Goal: Task Accomplishment & Management: Use online tool/utility

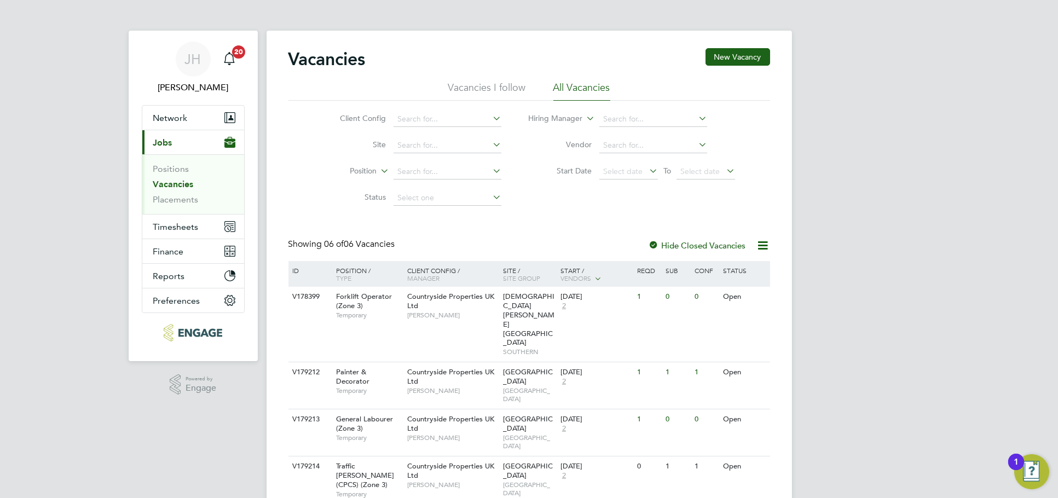
click at [185, 211] on ul "Positions Vacancies Placements" at bounding box center [193, 184] width 102 height 60
click at [185, 208] on ul "Positions Vacancies Placements" at bounding box center [193, 184] width 102 height 60
click at [184, 200] on link "Placements" at bounding box center [175, 199] width 45 height 10
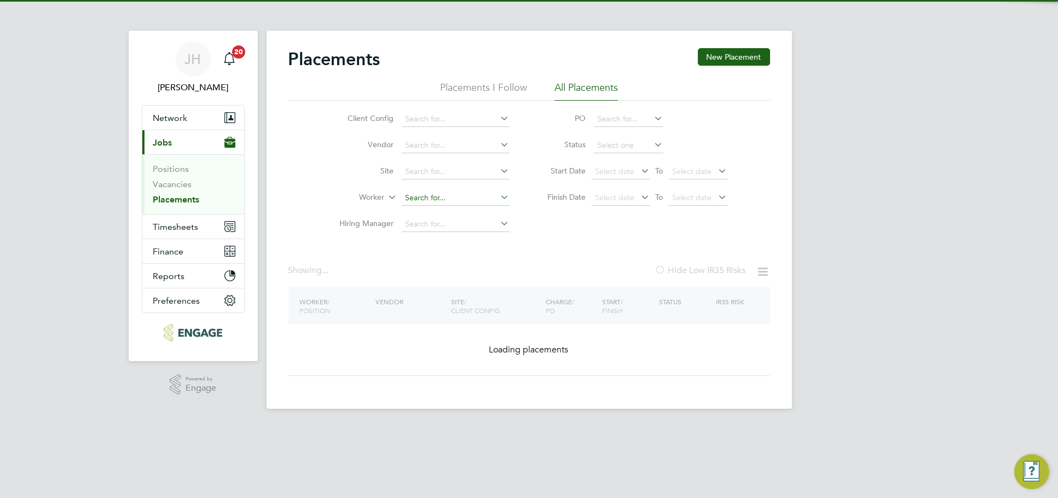
click at [431, 195] on input at bounding box center [456, 197] width 108 height 15
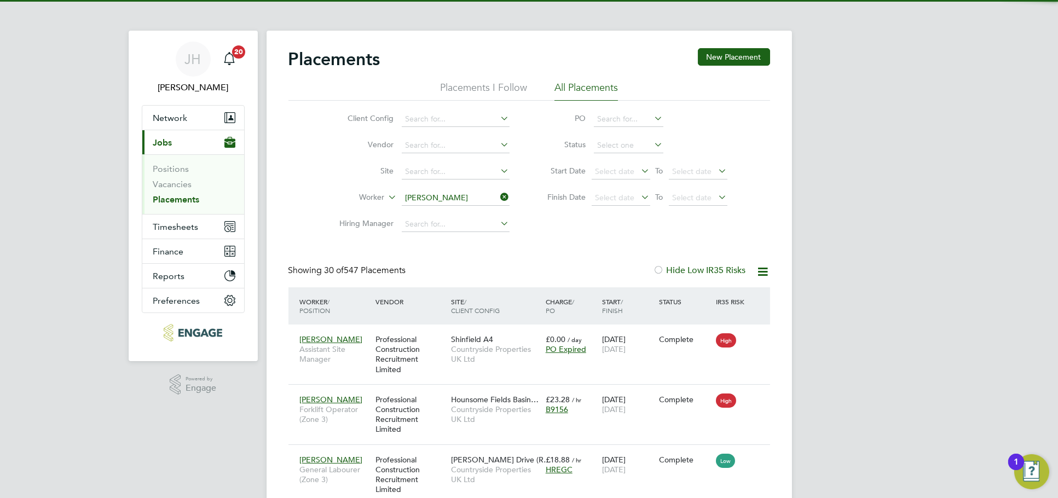
click at [451, 217] on li "John Heelan" at bounding box center [475, 212] width 151 height 15
type input "John Heelan"
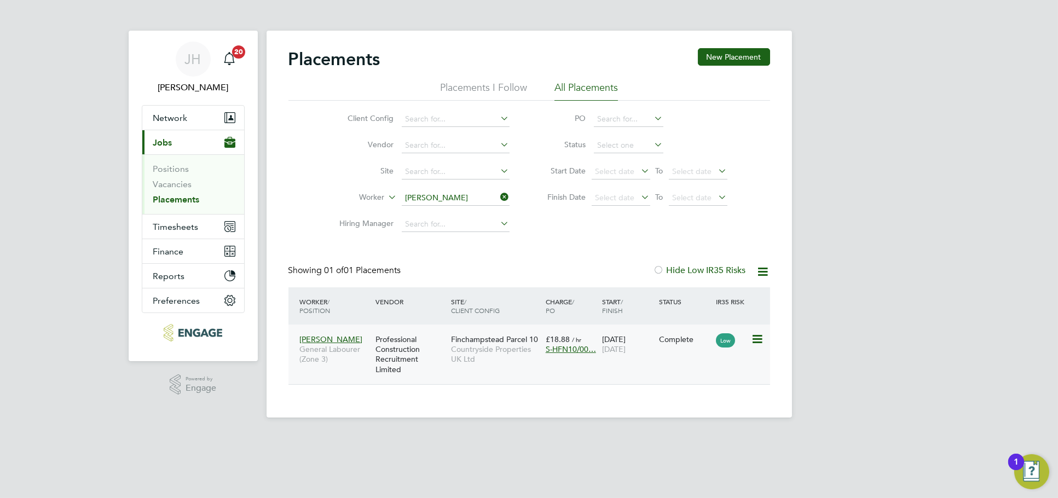
click at [514, 360] on span "Countryside Properties UK Ltd" at bounding box center [495, 354] width 89 height 20
click at [469, 191] on input "John Heelan" at bounding box center [456, 197] width 108 height 15
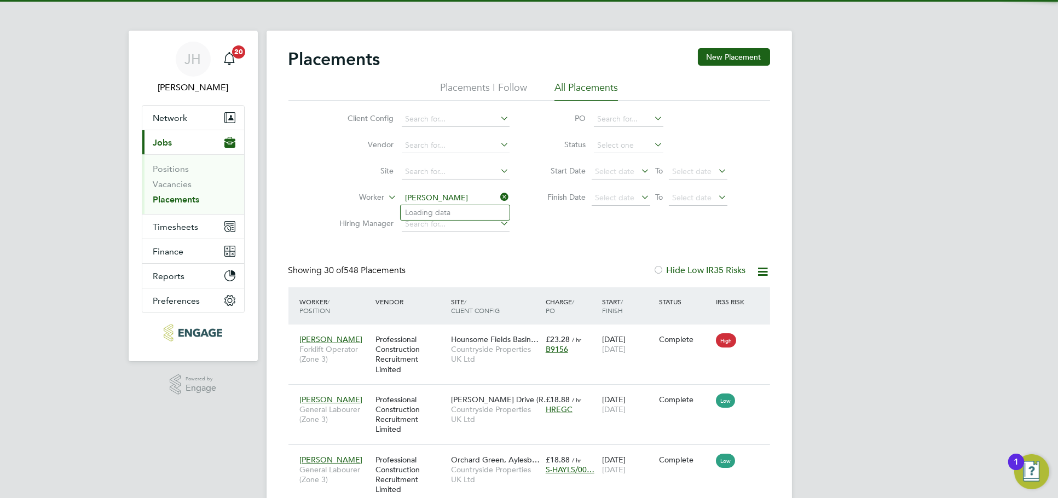
scroll to position [41, 95]
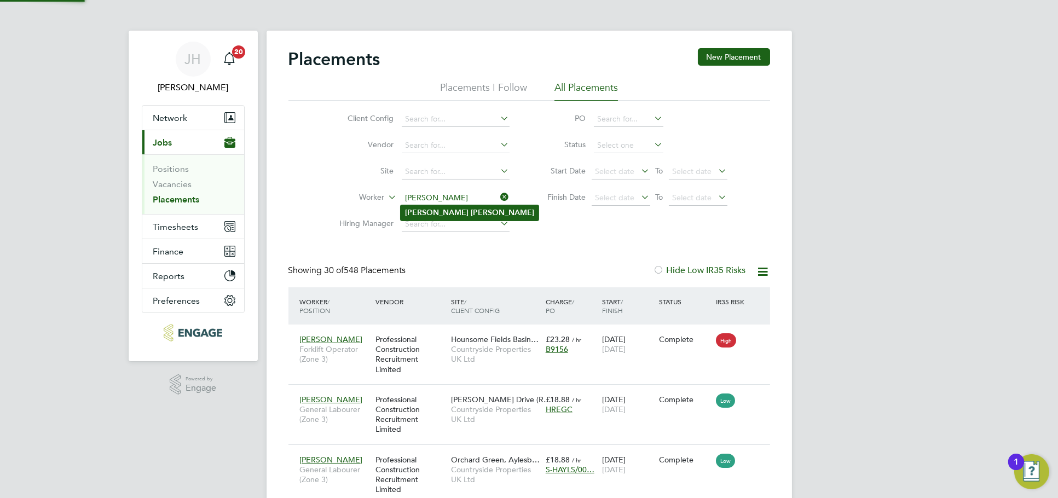
click at [466, 210] on li "Paul Cawvey" at bounding box center [469, 212] width 138 height 15
type input "Paul Cawvey"
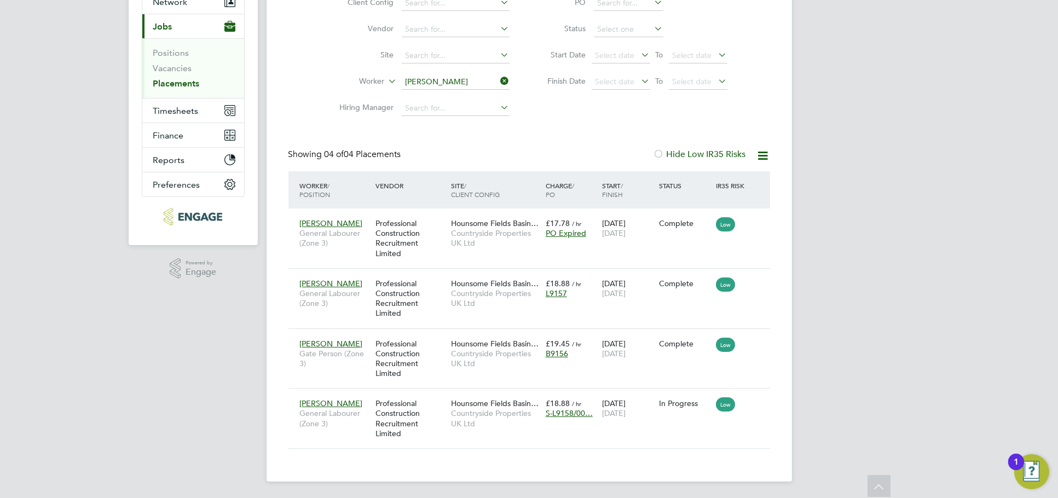
click at [883, 314] on div "JH Jess Hogan Notifications 20 Applications: Network Team Members Businesses Si…" at bounding box center [529, 191] width 1058 height 615
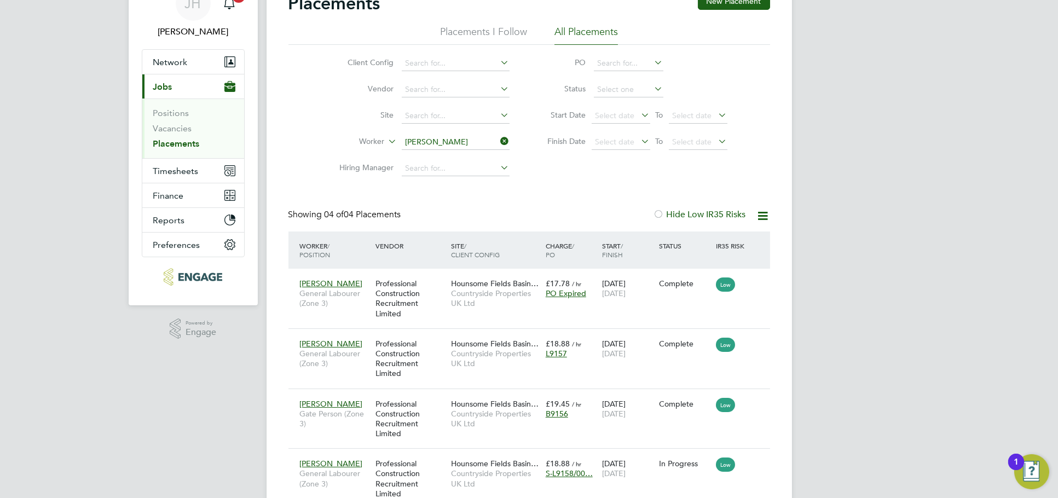
scroll to position [116, 0]
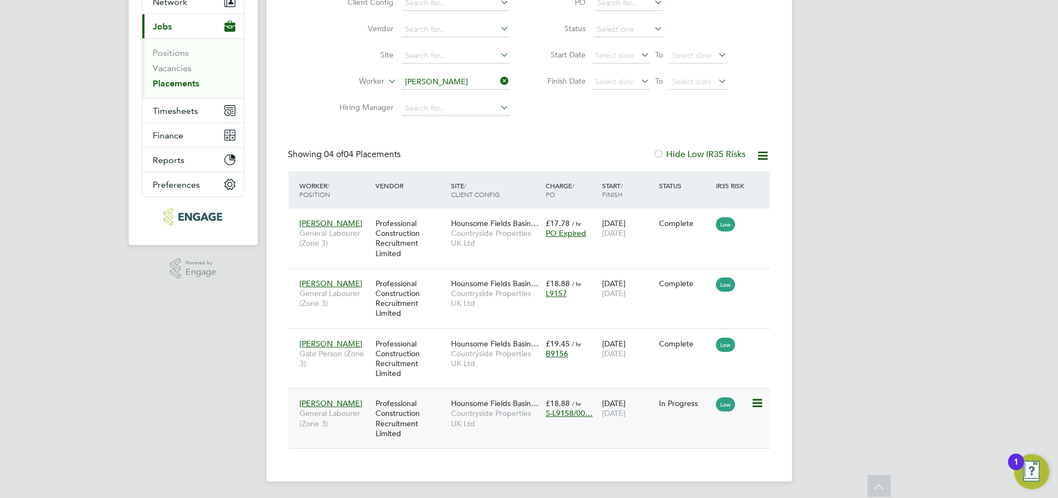
click at [634, 404] on div "16 Jun 2025 29 Aug 2025" at bounding box center [627, 408] width 57 height 31
click at [198, 112] on button "Timesheets" at bounding box center [193, 110] width 102 height 24
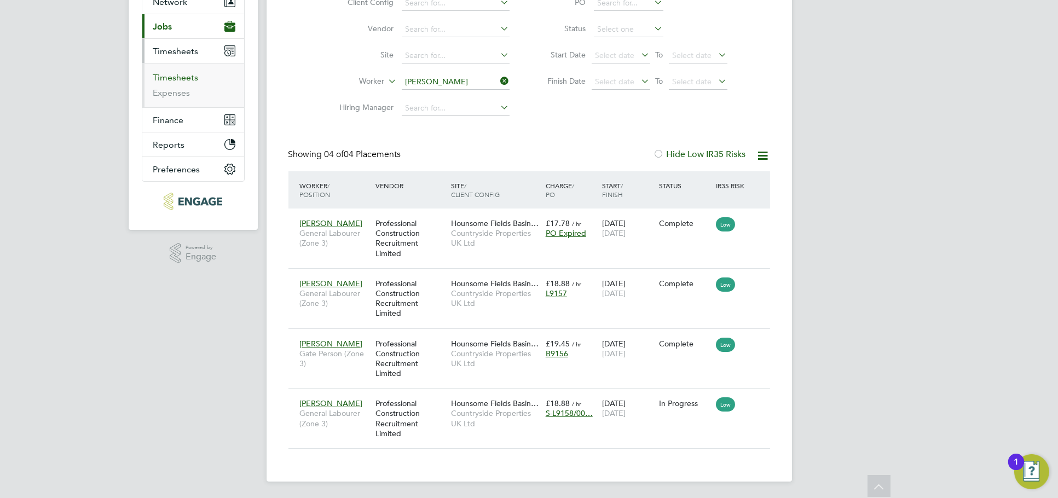
click at [179, 77] on link "Timesheets" at bounding box center [175, 77] width 45 height 10
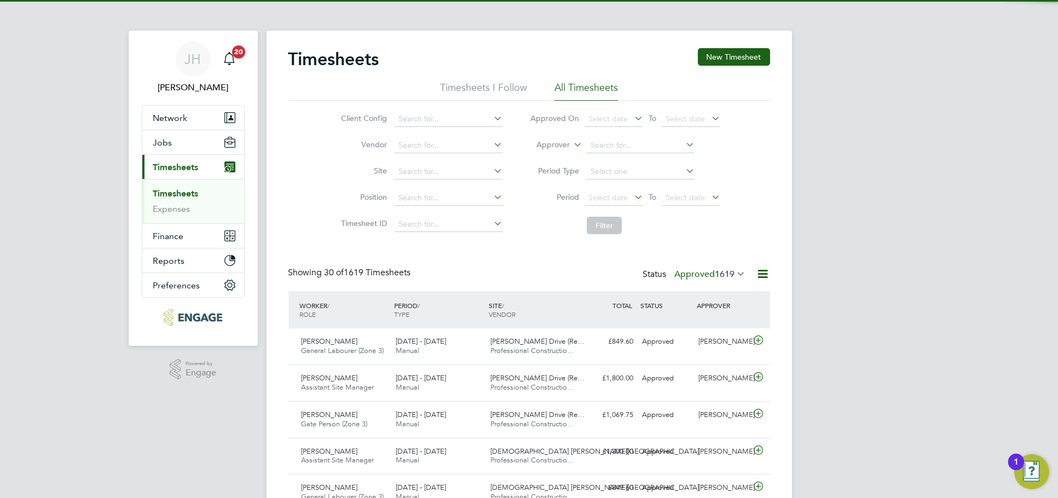
scroll to position [28, 95]
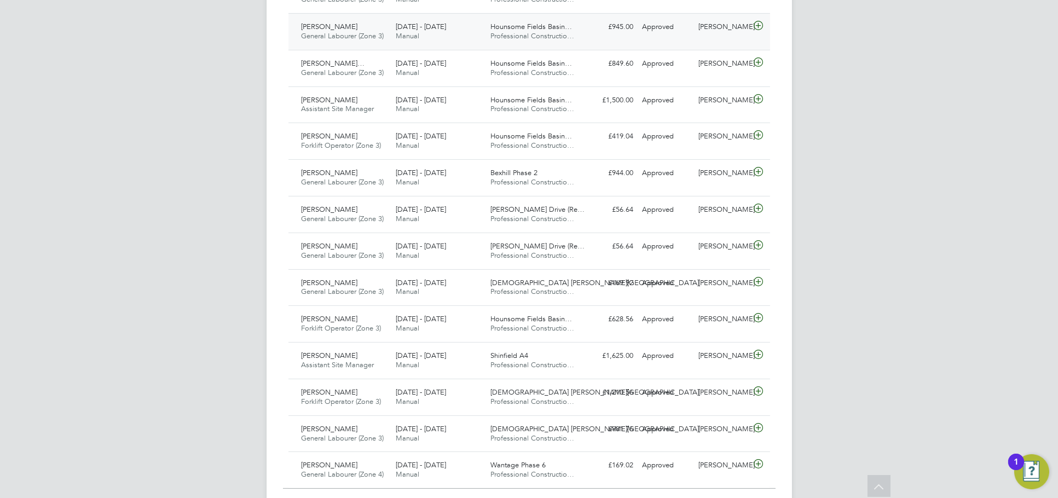
click at [729, 33] on div "Gemma Owen" at bounding box center [722, 27] width 57 height 18
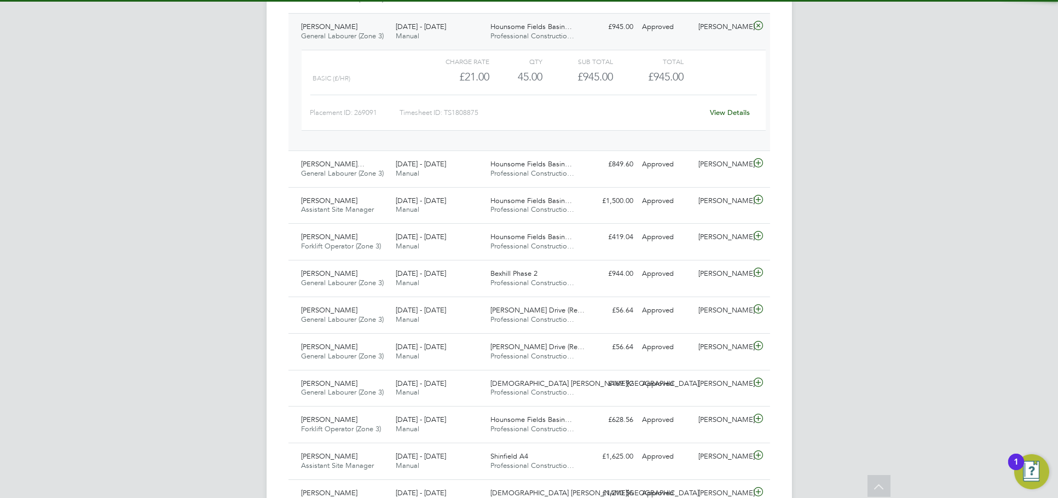
click at [729, 105] on div "View Details" at bounding box center [730, 113] width 54 height 18
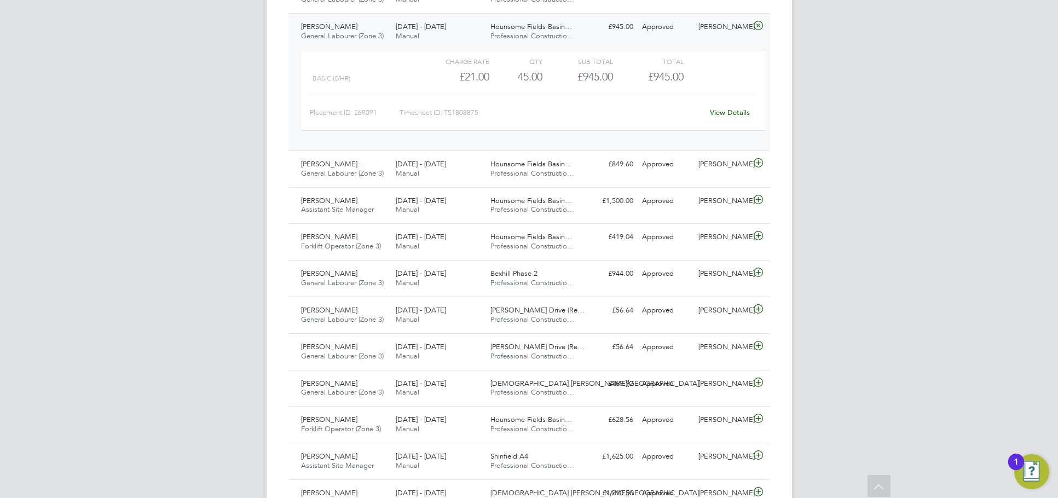
click at [730, 108] on link "View Details" at bounding box center [730, 112] width 40 height 9
click at [710, 176] on div "Gheorghe Cezar Hadam… General Labourer (Zone 3) 18 - 24 Aug 2025 18 - 24 Aug 20…" at bounding box center [528, 168] width 481 height 37
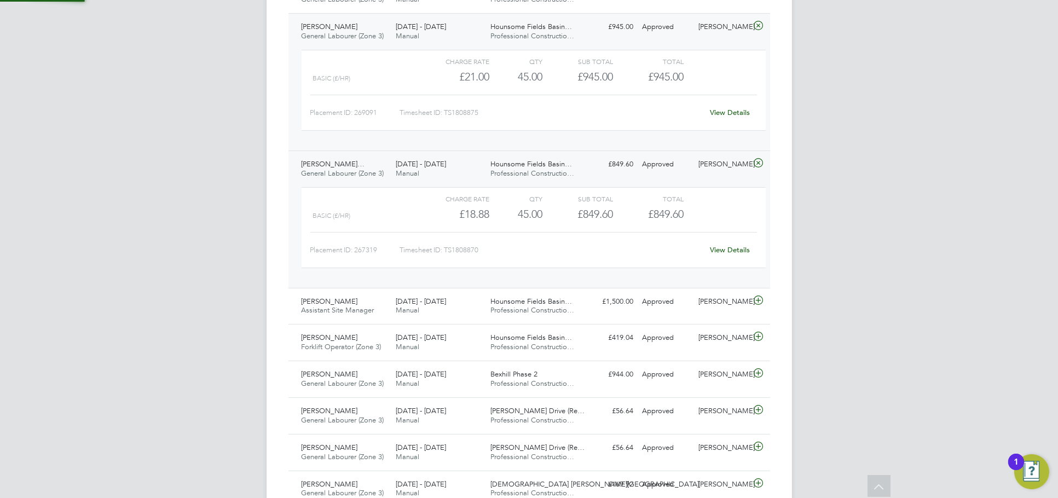
click at [736, 253] on link "View Details" at bounding box center [730, 249] width 40 height 9
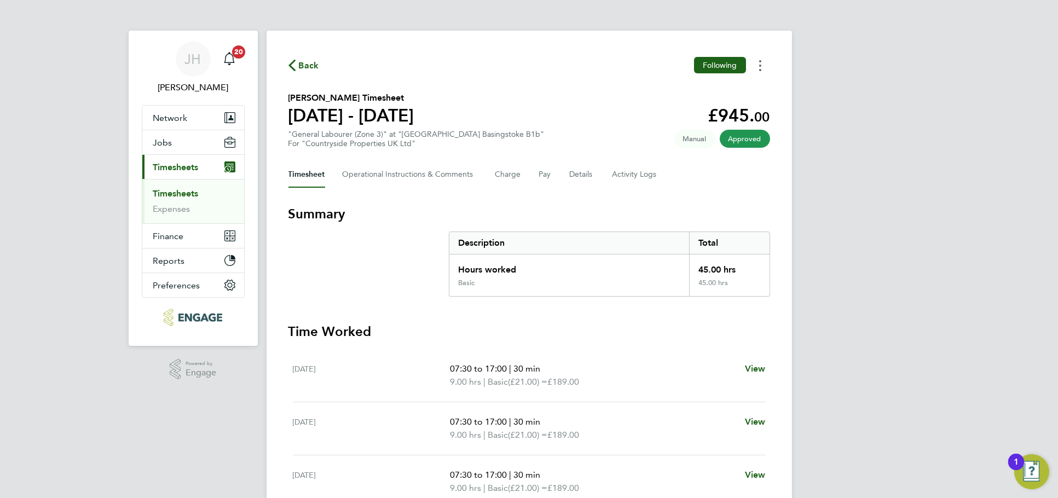
click at [756, 63] on button "Timesheets Menu" at bounding box center [760, 65] width 20 height 17
click at [722, 82] on link "Download timesheet" at bounding box center [703, 90] width 131 height 22
click at [757, 62] on button "Timesheets Menu" at bounding box center [760, 65] width 20 height 17
click at [724, 89] on link "Download timesheet" at bounding box center [703, 90] width 131 height 22
